Goal: Task Accomplishment & Management: Complete application form

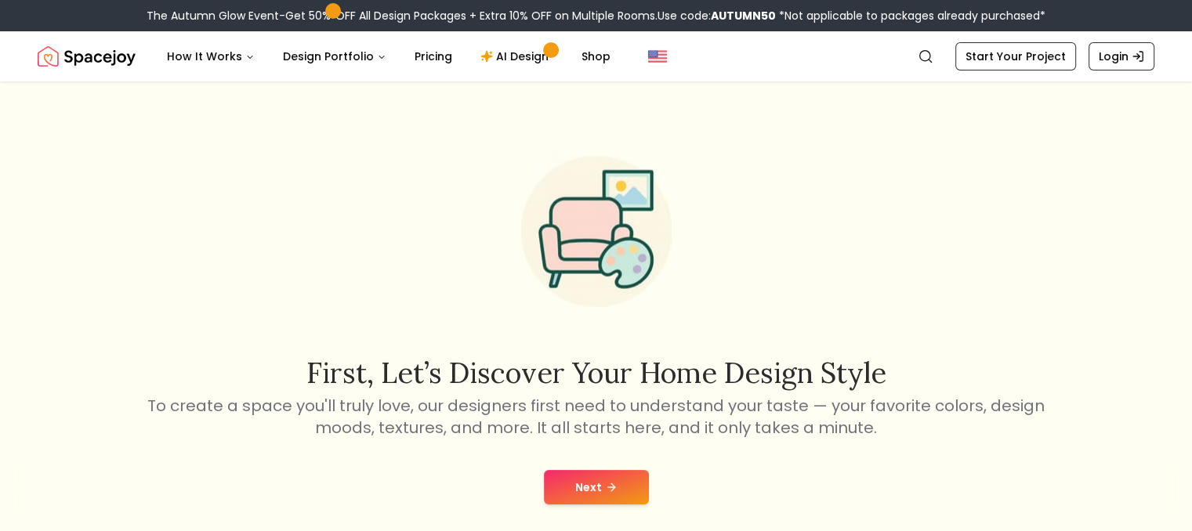
click at [600, 484] on button "Next" at bounding box center [596, 487] width 105 height 34
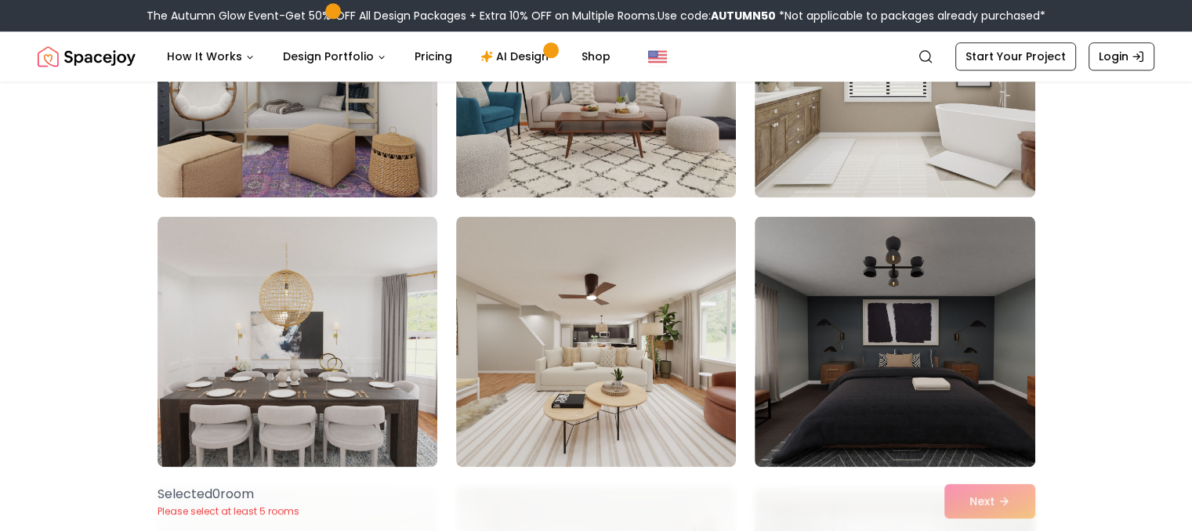
scroll to position [2155, 0]
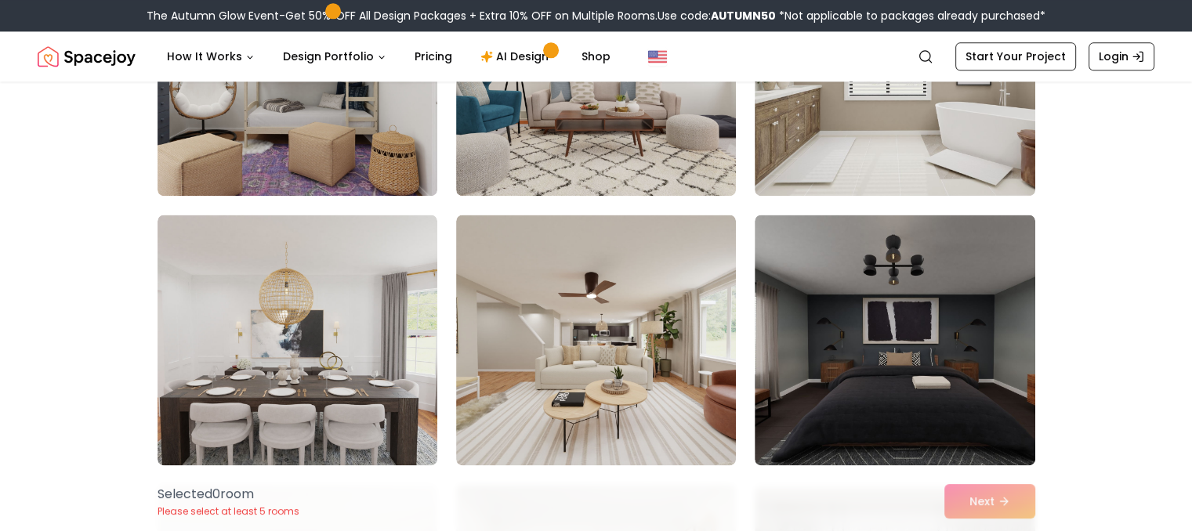
click at [605, 429] on img at bounding box center [596, 340] width 280 height 251
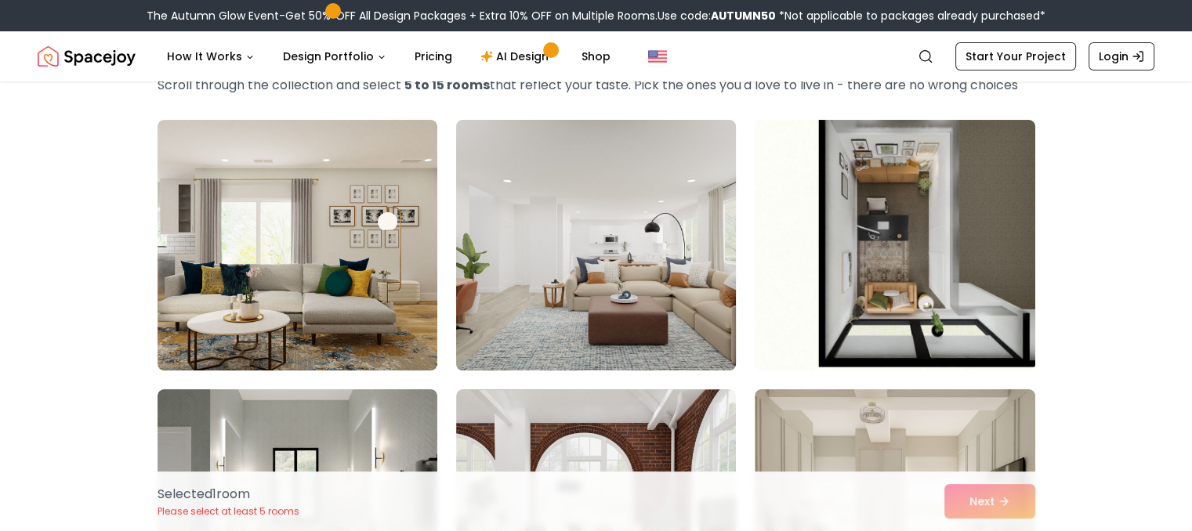
scroll to position [94, 0]
click at [655, 290] on img at bounding box center [596, 244] width 294 height 263
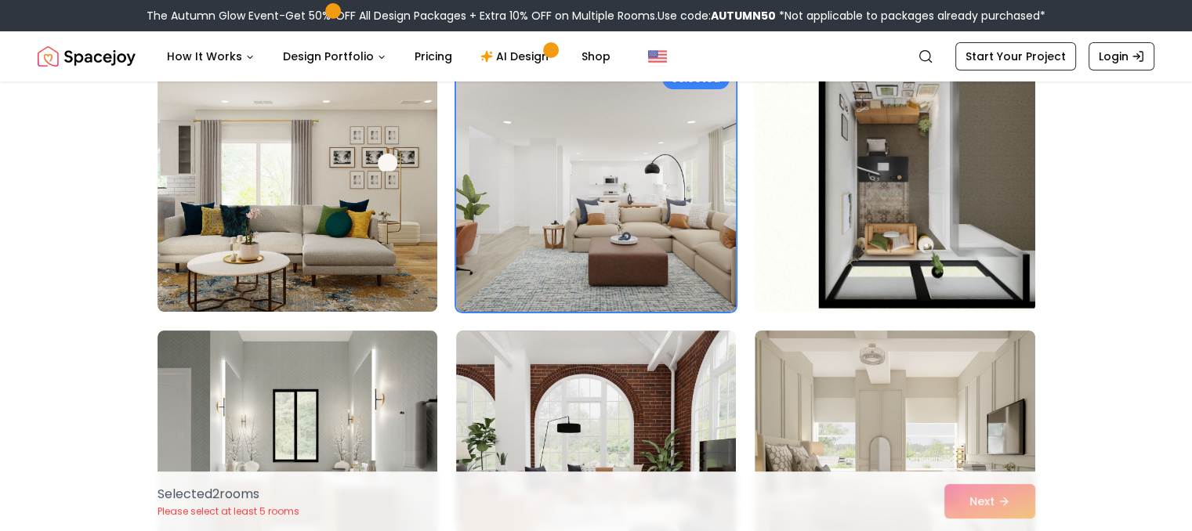
scroll to position [136, 0]
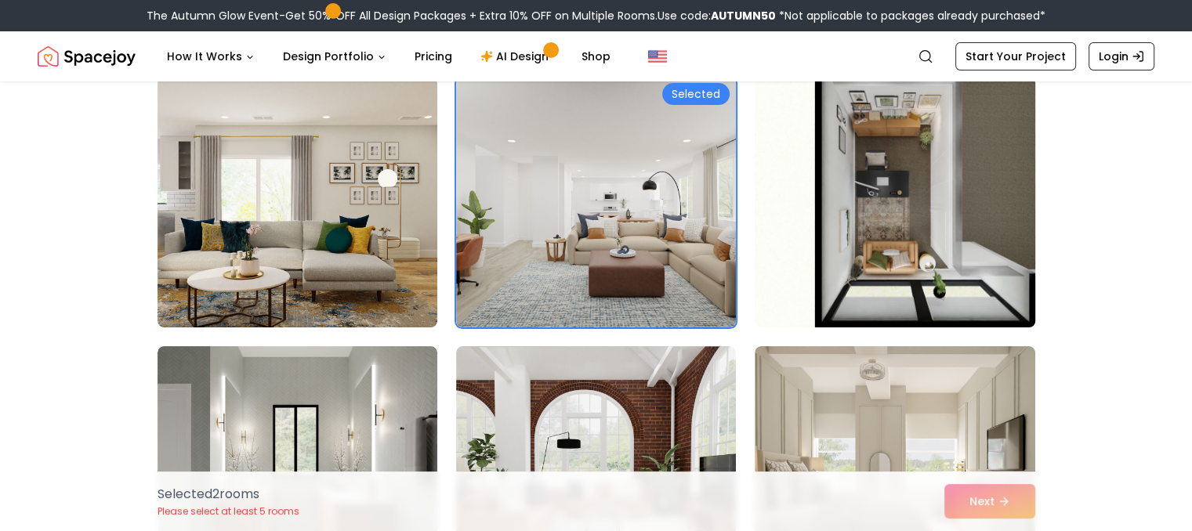
click at [944, 237] on img at bounding box center [895, 202] width 294 height 263
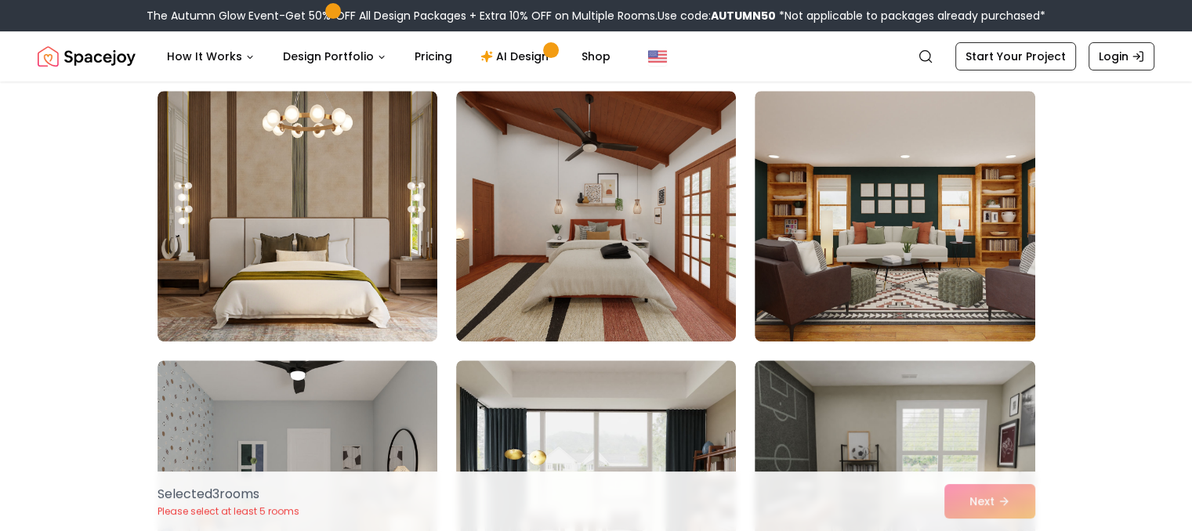
scroll to position [663, 0]
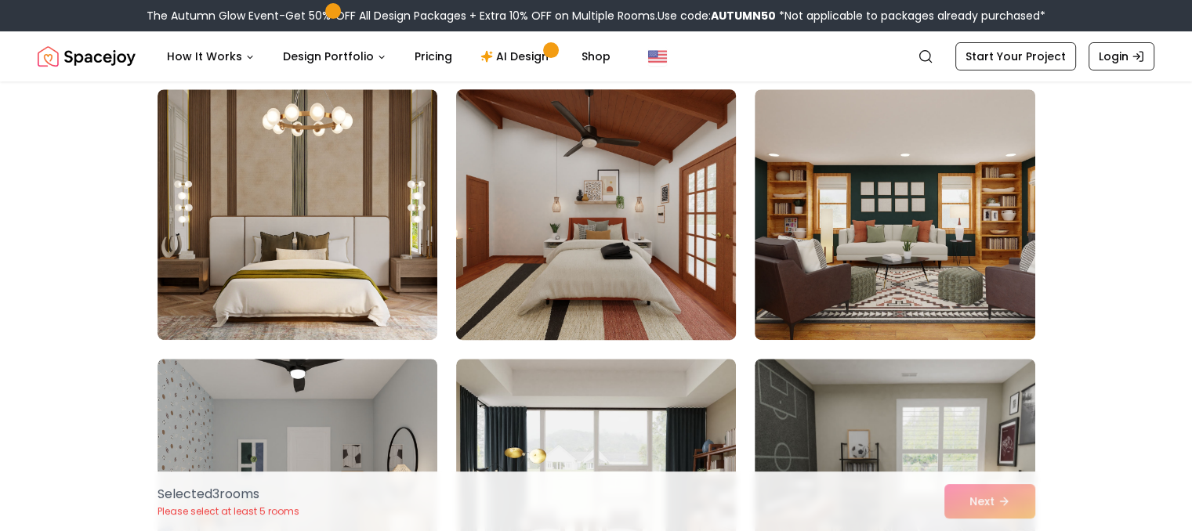
click at [611, 266] on img at bounding box center [596, 214] width 294 height 263
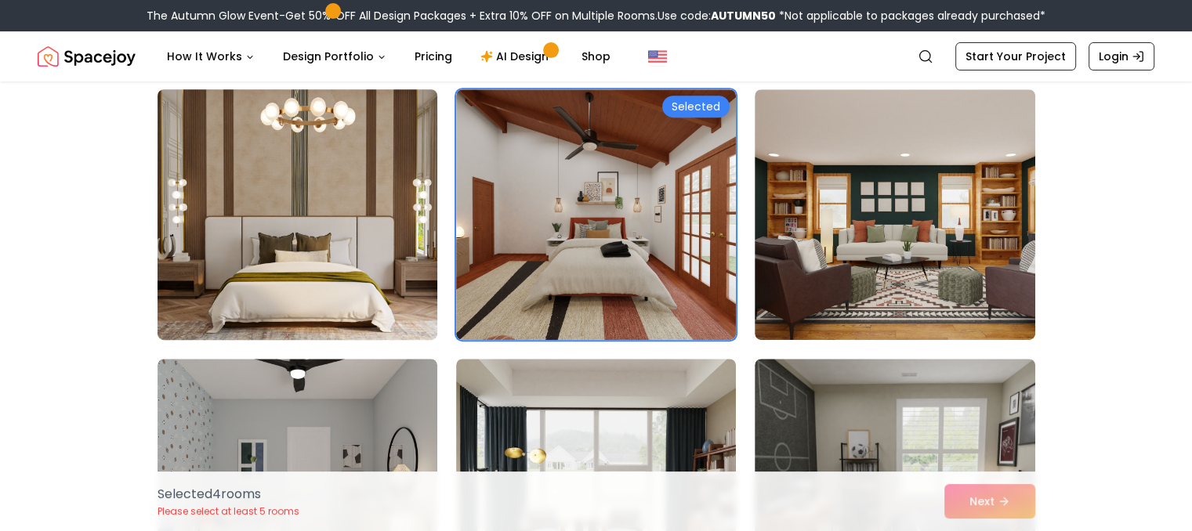
click at [353, 293] on img at bounding box center [297, 214] width 294 height 263
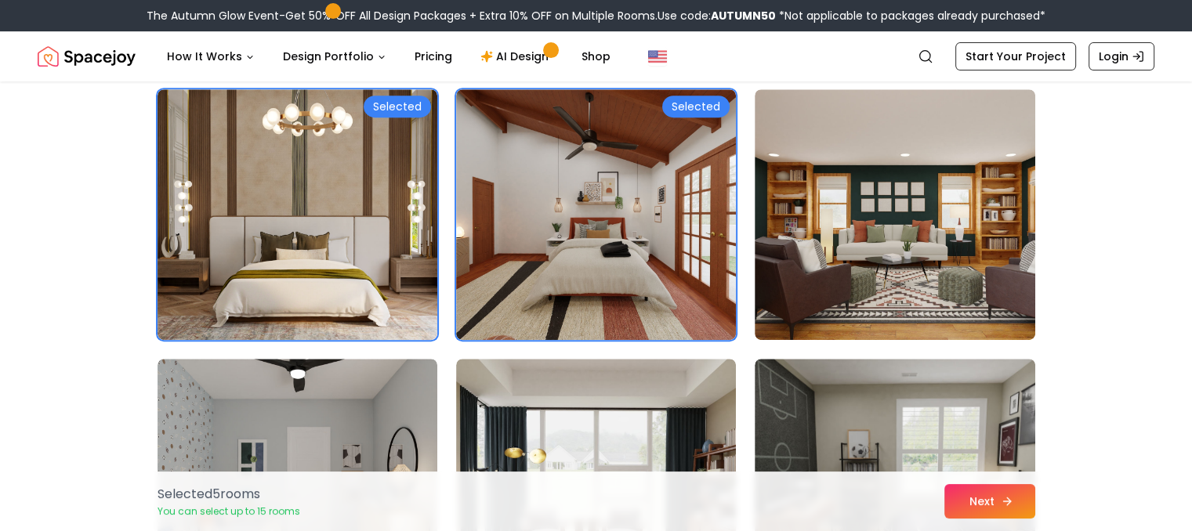
click at [994, 495] on button "Next" at bounding box center [989, 501] width 91 height 34
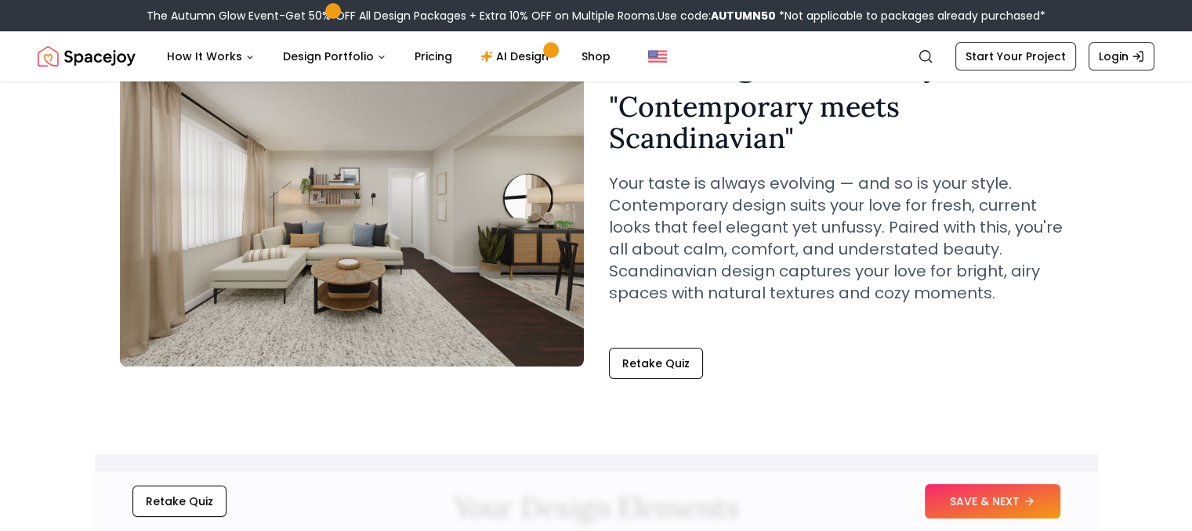
scroll to position [110, 0]
click at [950, 491] on button "SAVE & NEXT" at bounding box center [993, 501] width 136 height 34
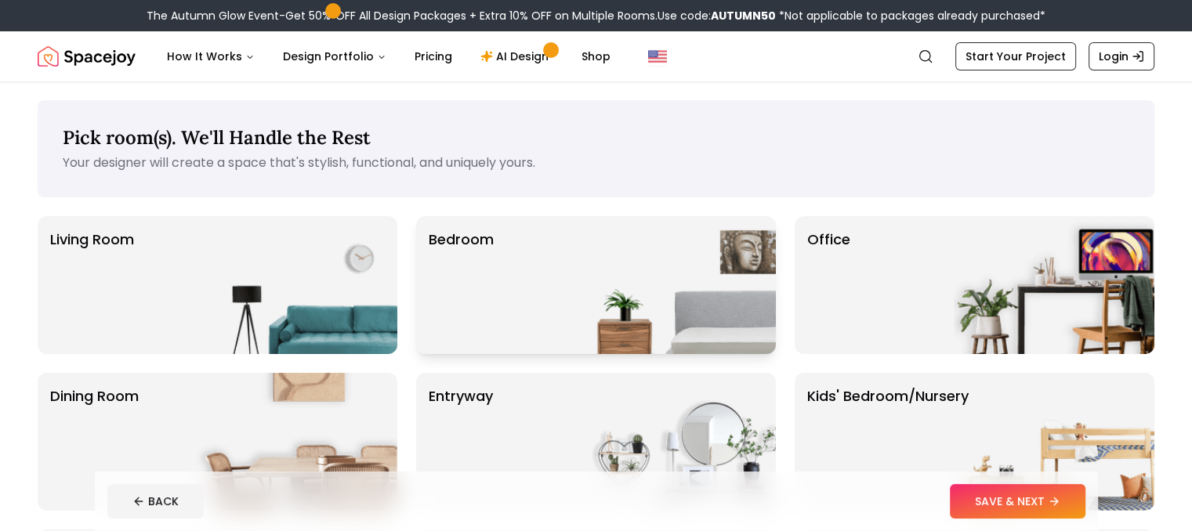
click at [647, 331] on img at bounding box center [675, 285] width 201 height 138
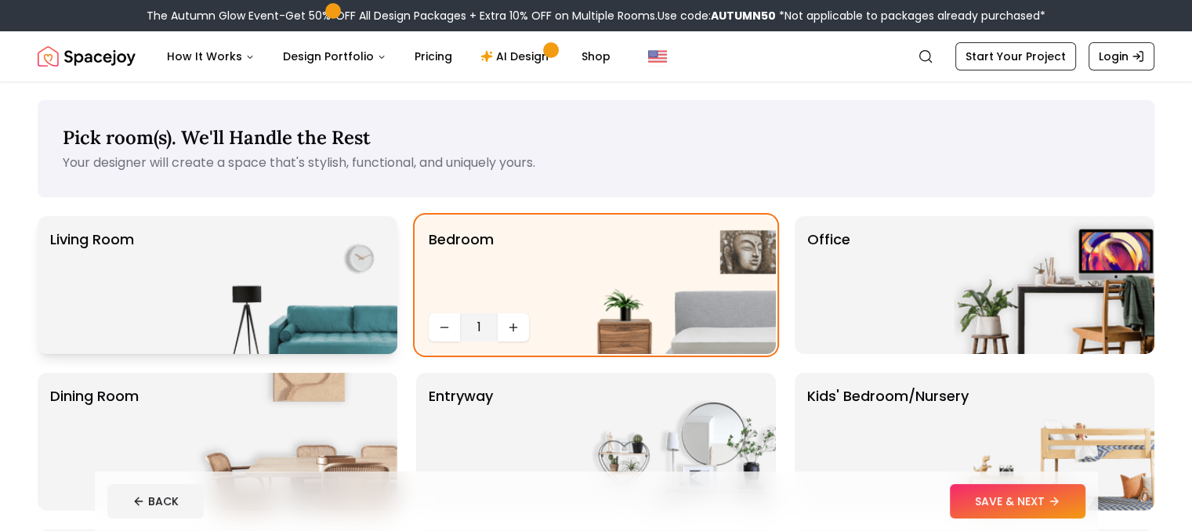
click at [301, 277] on img at bounding box center [297, 285] width 201 height 138
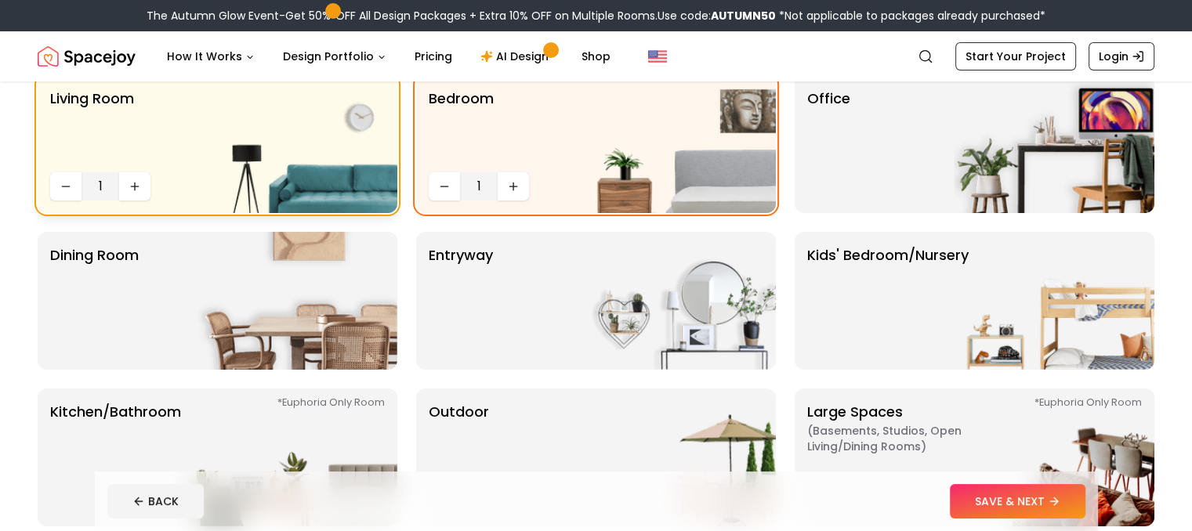
scroll to position [147, 0]
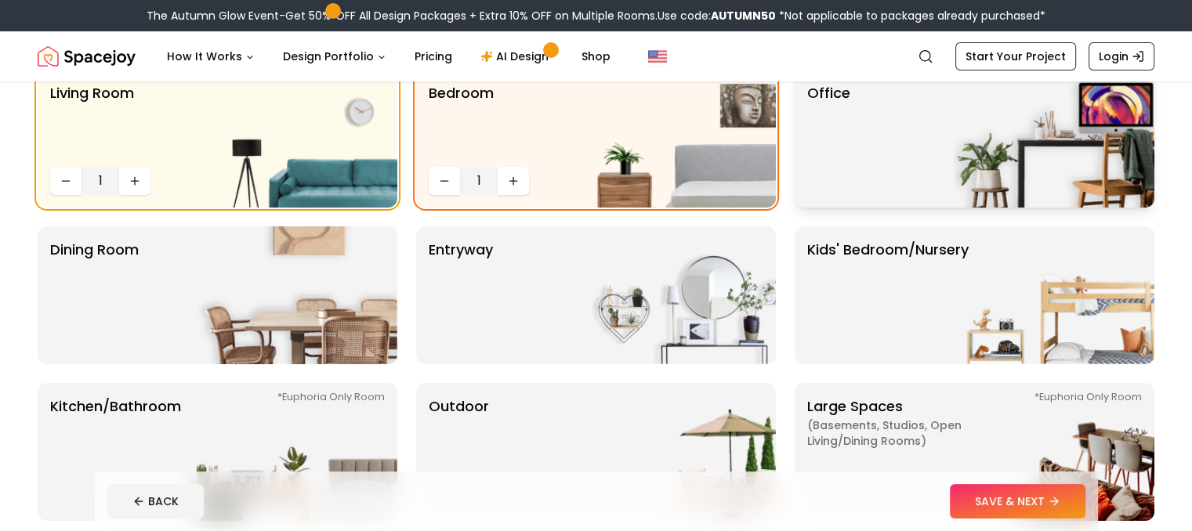
click at [850, 136] on div "Office" at bounding box center [975, 139] width 360 height 138
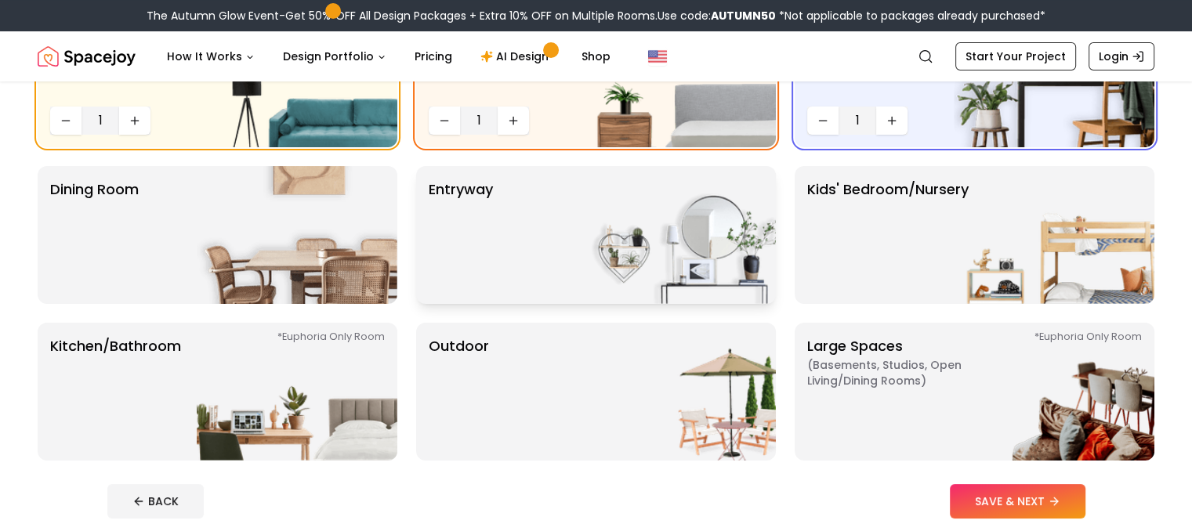
scroll to position [209, 0]
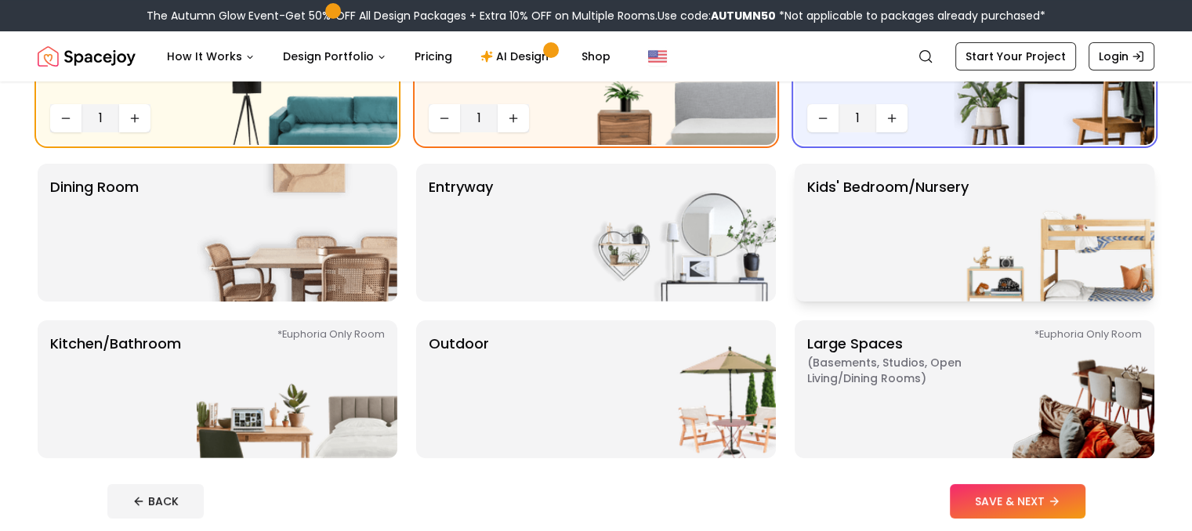
click at [934, 275] on p "Kids' Bedroom/Nursery" at bounding box center [887, 232] width 161 height 113
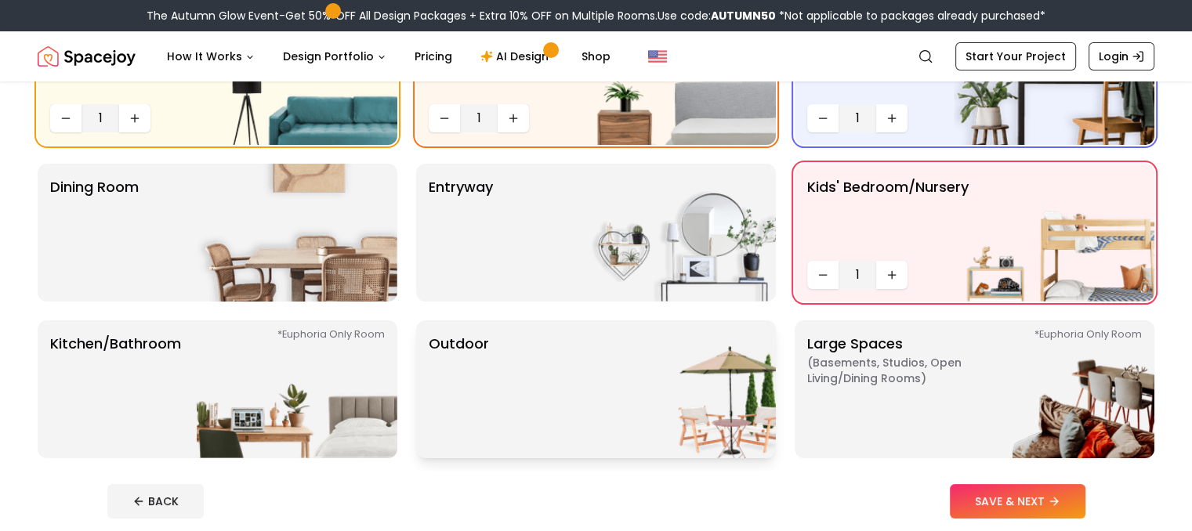
click at [702, 382] on img at bounding box center [675, 390] width 201 height 138
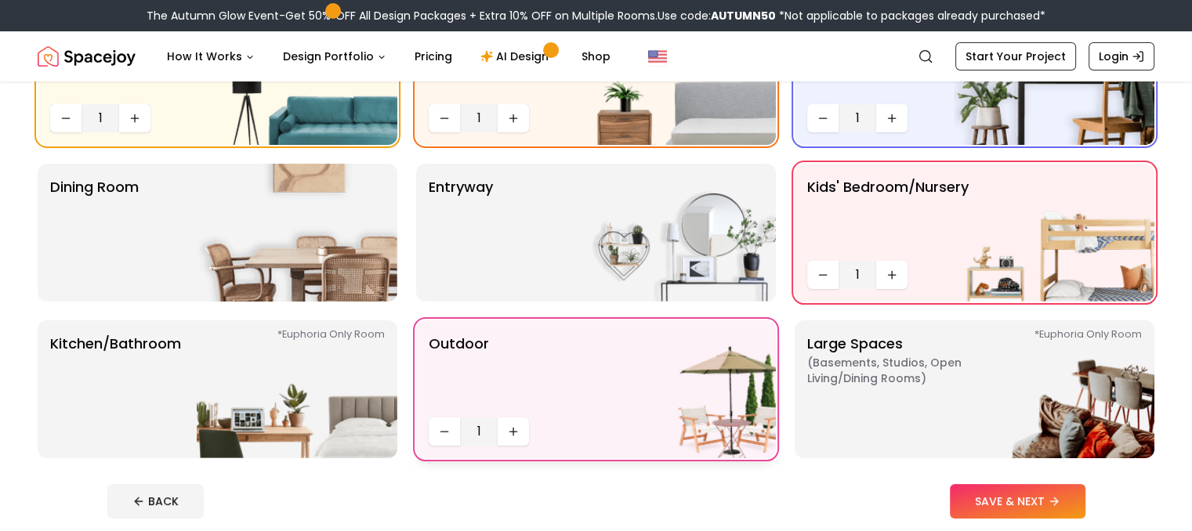
click at [450, 393] on p "Outdoor" at bounding box center [459, 372] width 60 height 78
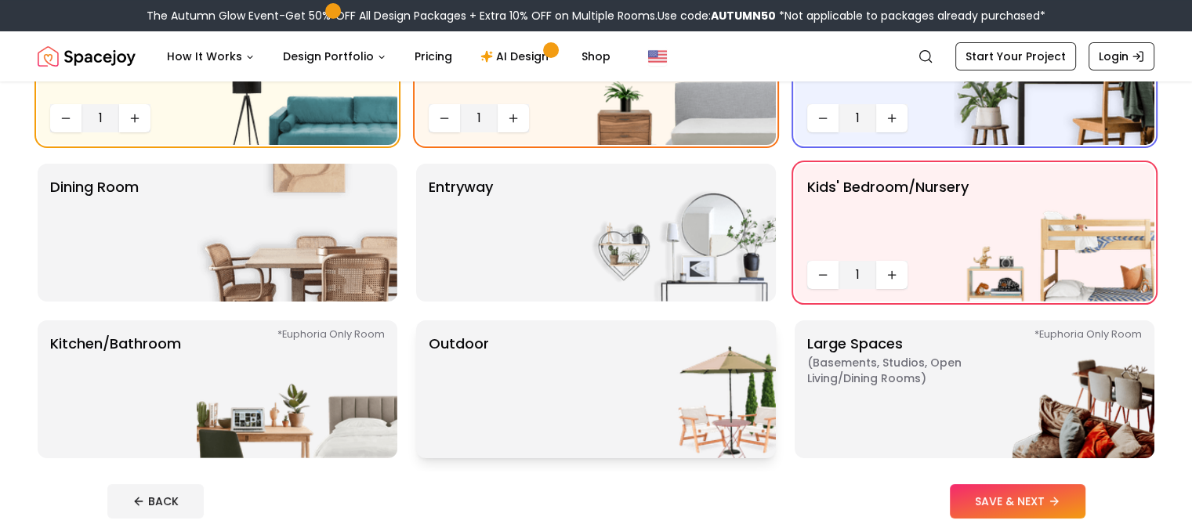
click at [444, 393] on p "Outdoor" at bounding box center [459, 389] width 60 height 113
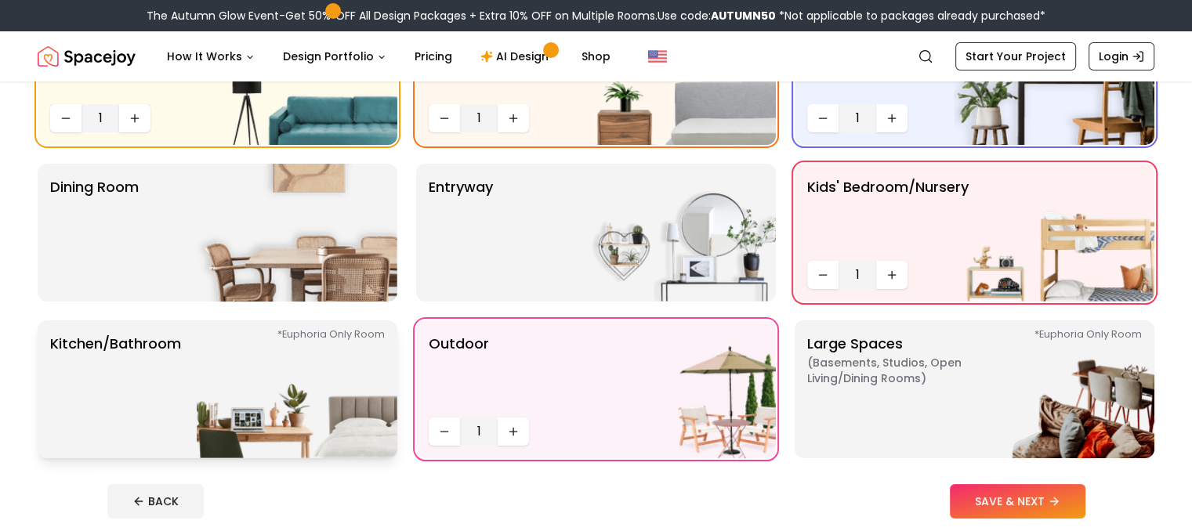
click at [309, 407] on img at bounding box center [297, 390] width 201 height 138
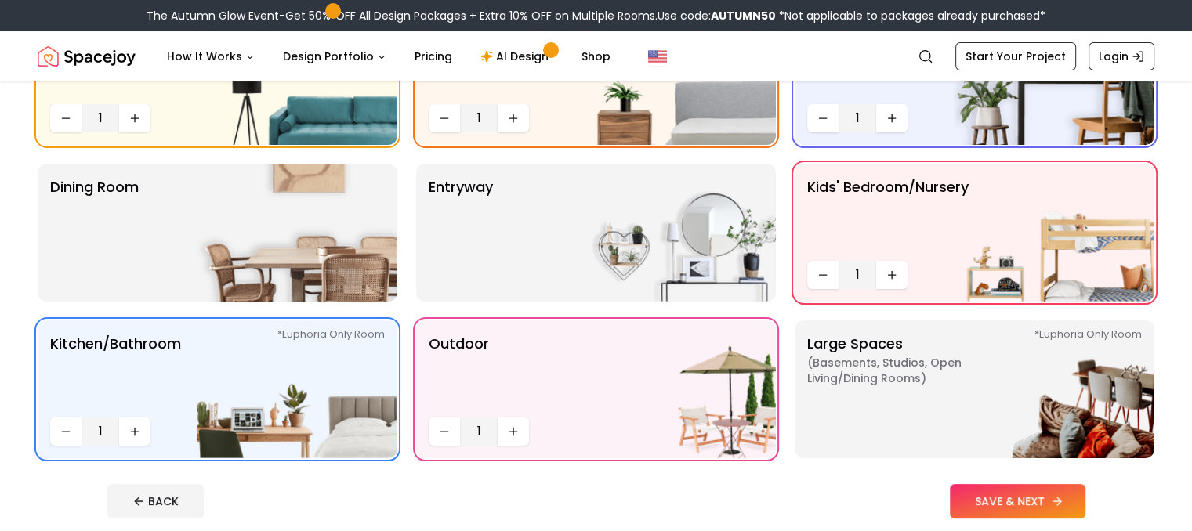
click at [1057, 493] on button "SAVE & NEXT" at bounding box center [1018, 501] width 136 height 34
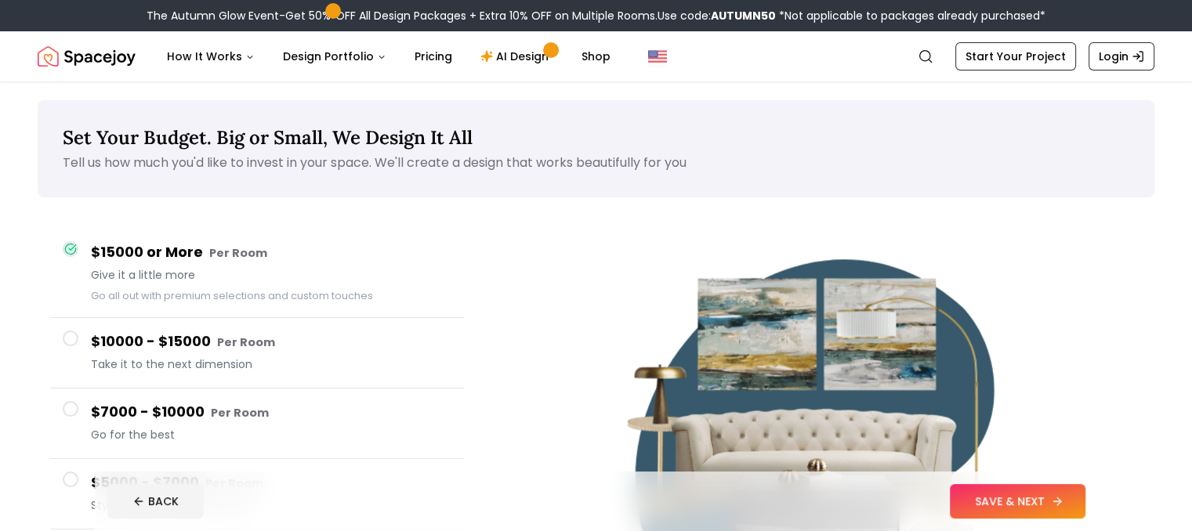
click at [1047, 496] on button "SAVE & NEXT" at bounding box center [1018, 501] width 136 height 34
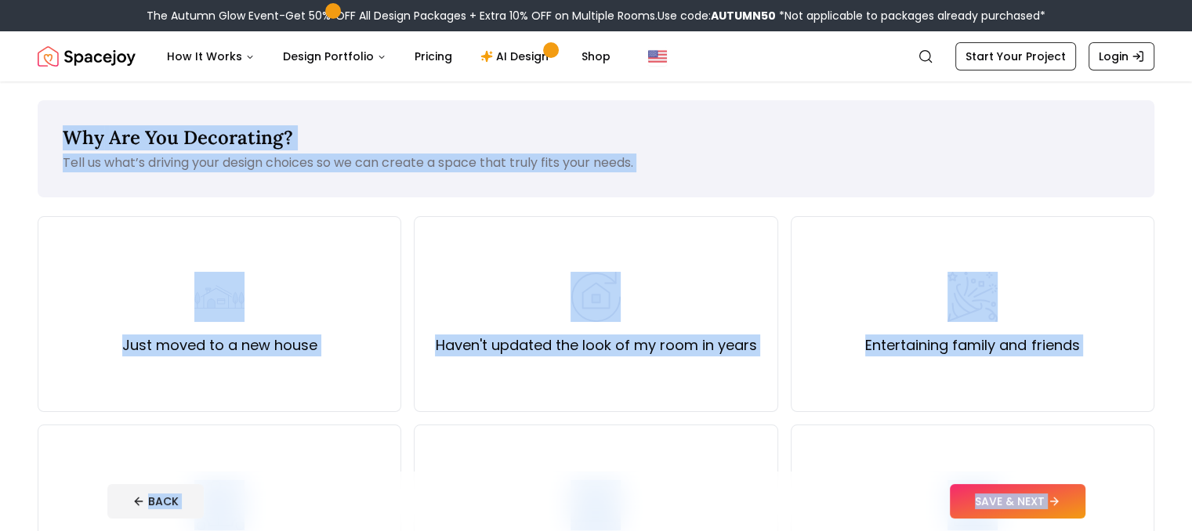
click at [798, 122] on div "Why Are You Decorating? Tell us what’s driving your design choices so we can cr…" at bounding box center [596, 148] width 1117 height 97
